Goal: Task Accomplishment & Management: Use online tool/utility

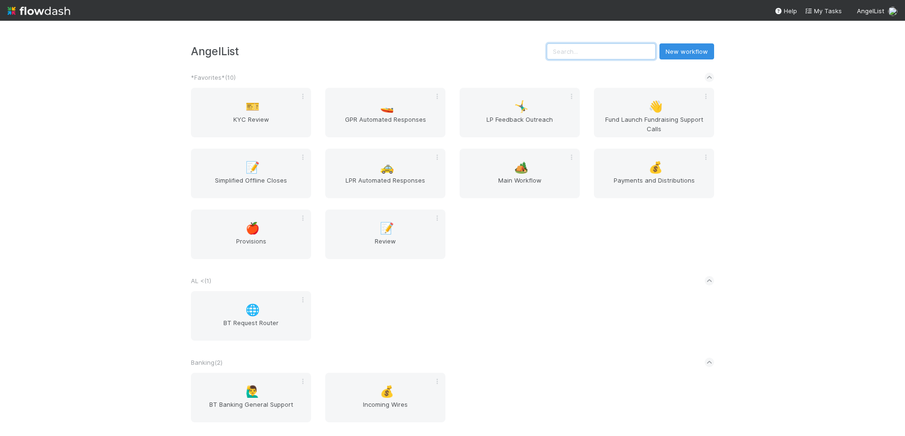
click at [613, 50] on input "text" at bounding box center [601, 51] width 109 height 16
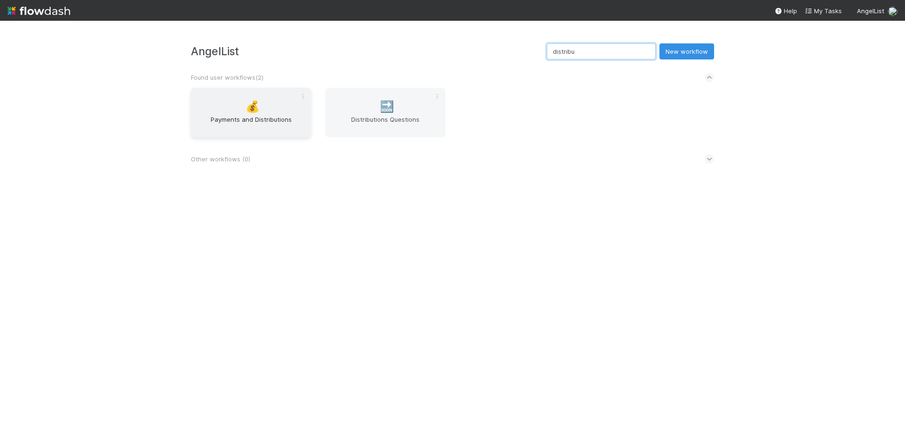
type input "distribu"
click at [216, 116] on span "Payments and Distributions" at bounding box center [251, 124] width 113 height 19
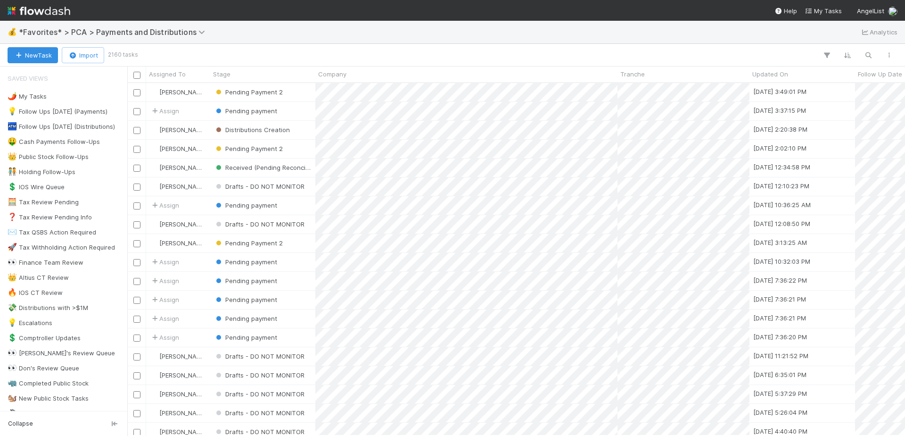
scroll to position [345, 771]
click at [34, 10] on img at bounding box center [39, 11] width 63 height 16
click at [26, 12] on img at bounding box center [39, 11] width 63 height 16
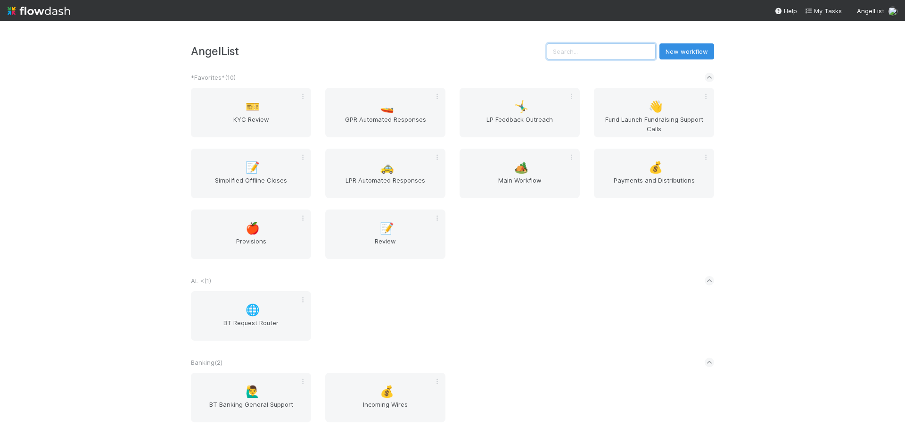
click at [617, 53] on input "text" at bounding box center [601, 51] width 109 height 16
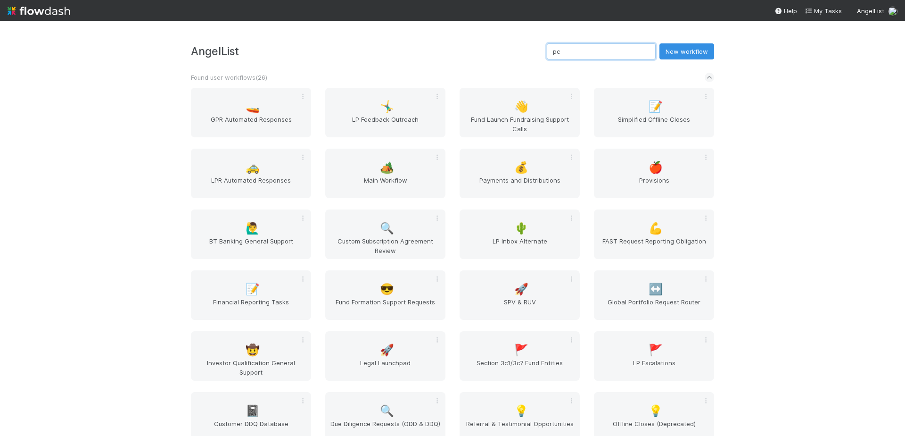
type input "pca"
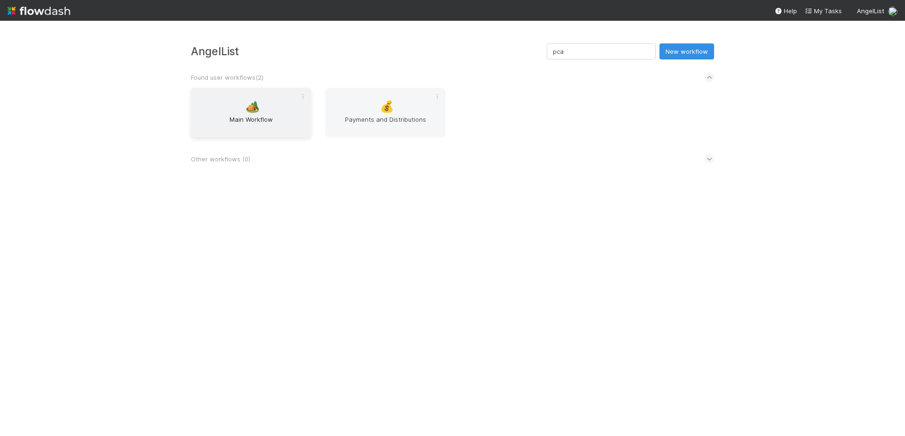
click at [255, 114] on div "🏕️ Main Workflow" at bounding box center [251, 113] width 120 height 50
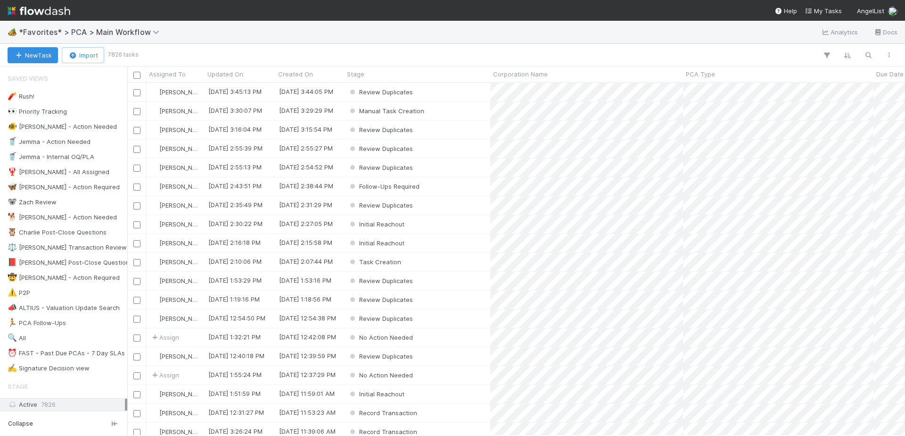
scroll to position [345, 771]
click at [866, 55] on icon "button" at bounding box center [868, 55] width 9 height 8
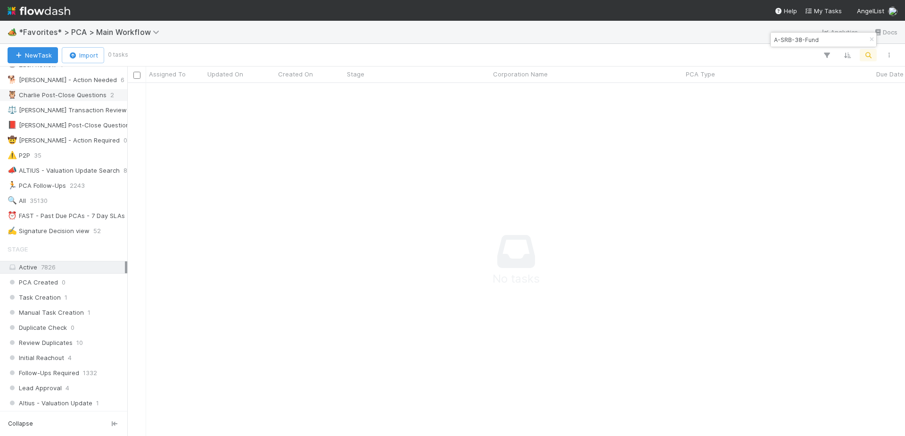
scroll to position [0, 0]
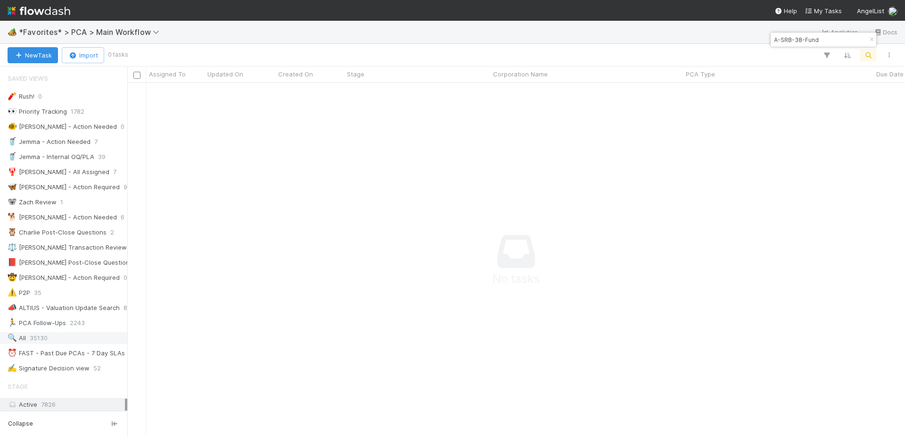
click at [50, 337] on div "🔍 All 35130" at bounding box center [66, 338] width 117 height 12
click at [644, 41] on div "🏕️ *Favorites* > PCA > Main Workflow Analytics Docs" at bounding box center [452, 32] width 905 height 23
click at [703, 31] on div "🏕️ *Favorites* > PCA > Main Workflow Analytics Docs" at bounding box center [452, 32] width 905 height 23
click at [793, 40] on input "A-SRB-38-Fund" at bounding box center [819, 39] width 94 height 11
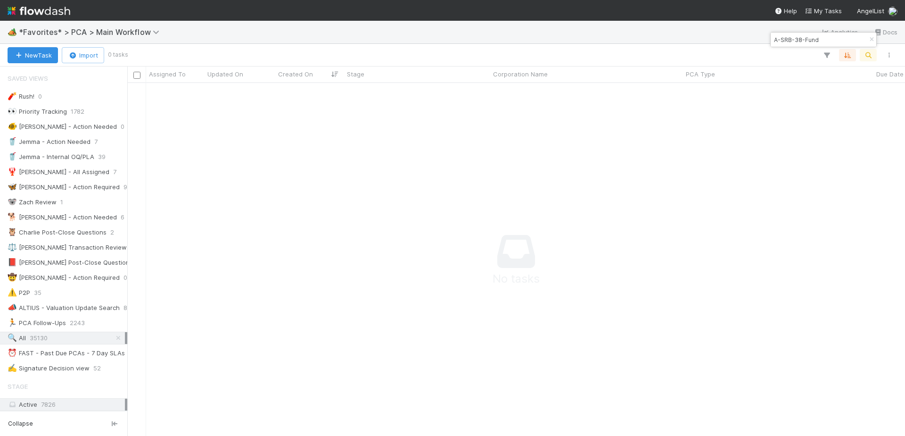
click at [793, 40] on input "A-SRB-38-Fund" at bounding box center [819, 39] width 94 height 11
click at [654, 50] on div at bounding box center [512, 55] width 773 height 12
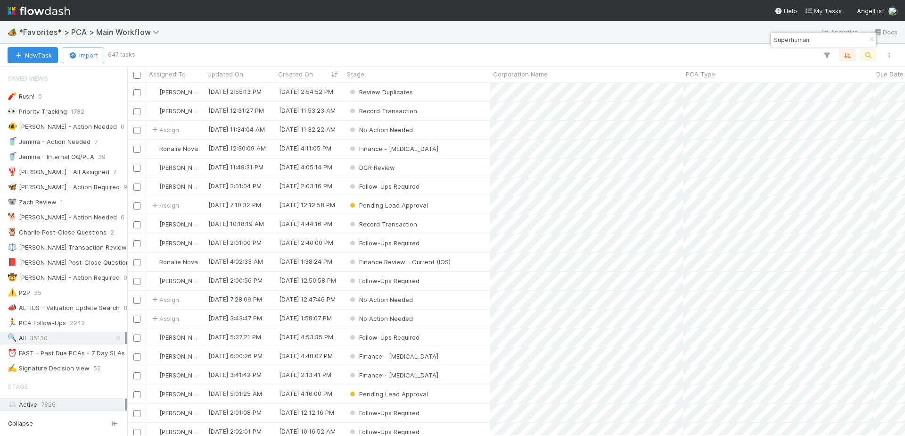
scroll to position [345, 771]
click at [518, 36] on div "🏕️ *Favorites* > PCA > Main Workflow Analytics Docs" at bounding box center [452, 32] width 905 height 23
click at [824, 38] on input "Superhuman" at bounding box center [819, 39] width 94 height 11
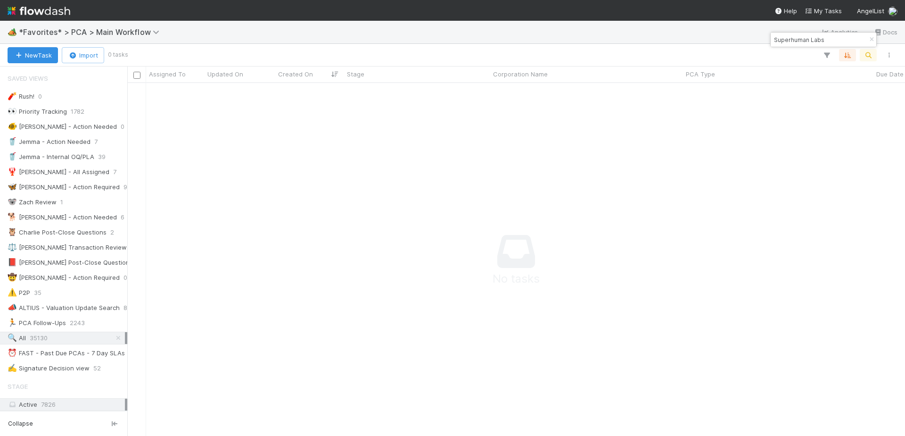
scroll to position [338, 771]
type input "Grammarly"
click at [576, 26] on div "🏕️ *Favorites* > PCA > Main Workflow Analytics Docs" at bounding box center [452, 32] width 905 height 23
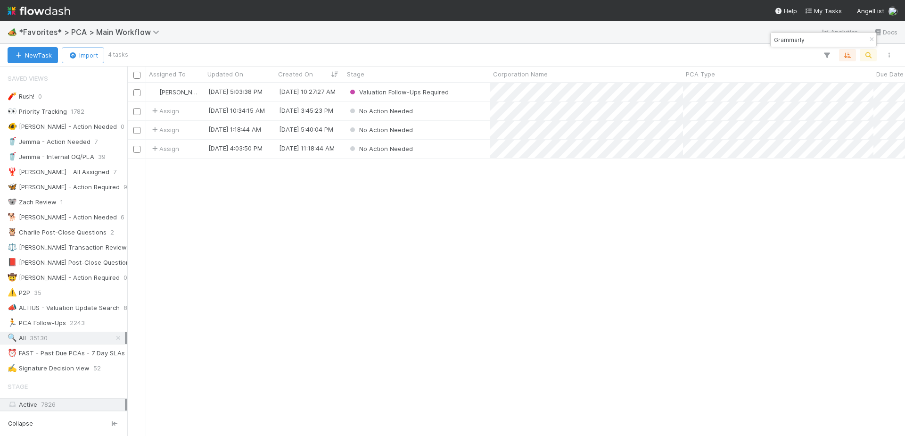
scroll to position [345, 771]
click at [480, 93] on div "Valuation Follow-Ups Required" at bounding box center [417, 92] width 146 height 18
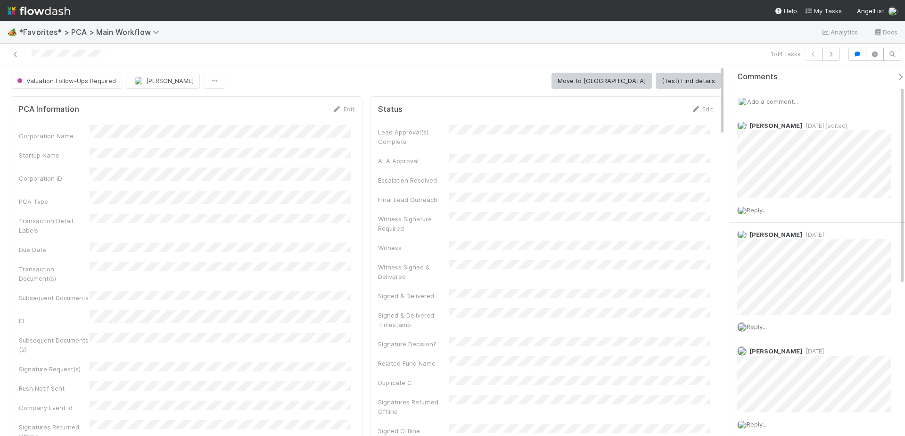
click at [418, 52] on div at bounding box center [215, 54] width 422 height 13
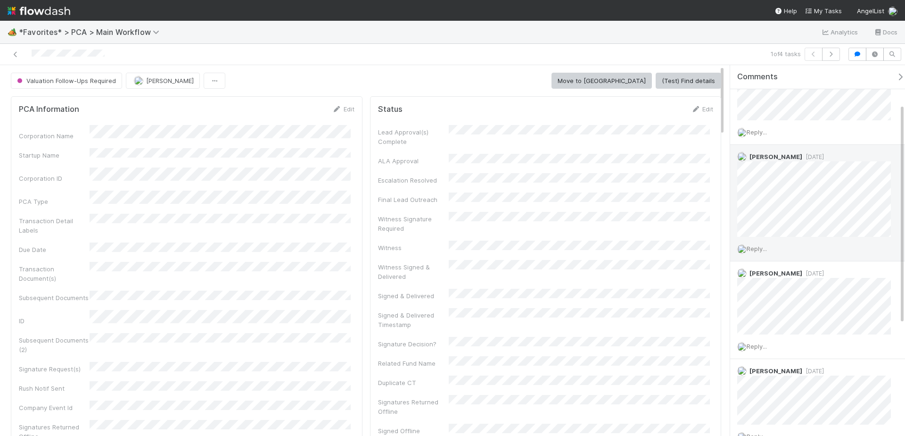
scroll to position [185, 0]
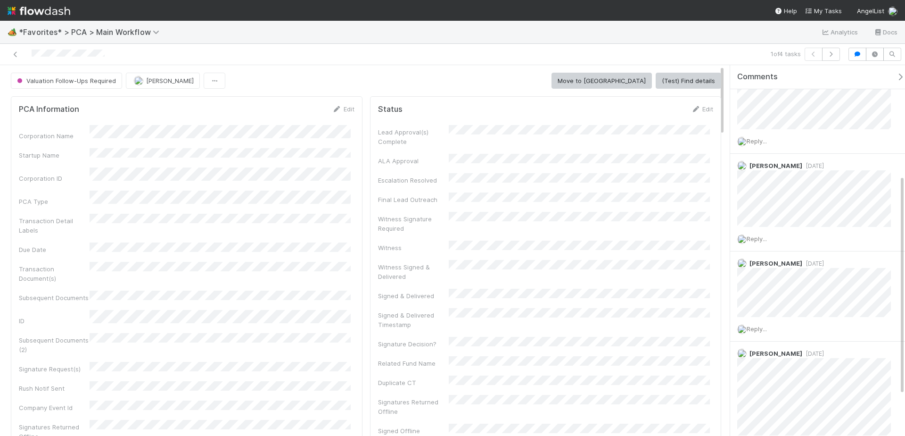
click at [273, 76] on div "Valuation Follow-Ups Required [PERSON_NAME] Move to [MEDICAL_DATA] (Test) Find …" at bounding box center [366, 81] width 711 height 16
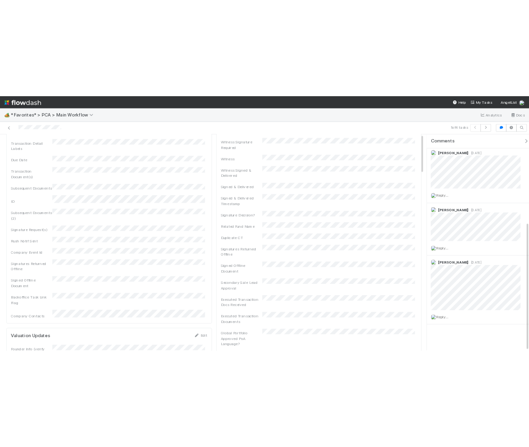
scroll to position [0, 0]
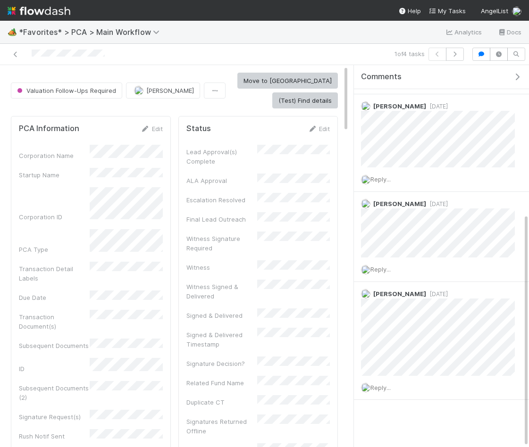
scroll to position [242, 0]
